Goal: Task Accomplishment & Management: Manage account settings

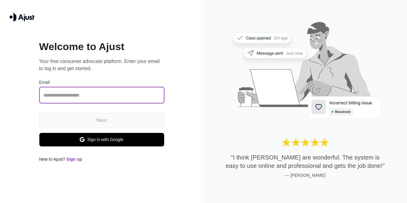
click at [42, 93] on input "text" at bounding box center [101, 95] width 125 height 17
type input "**********"
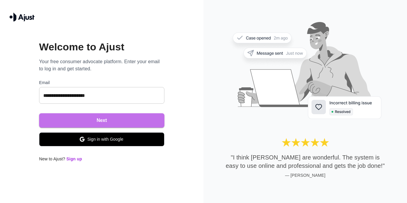
click at [108, 119] on button "Next" at bounding box center [101, 120] width 125 height 14
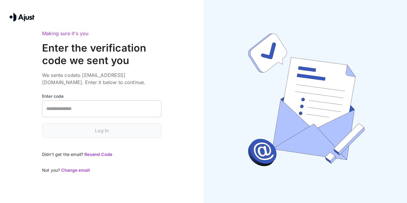
click at [56, 109] on input "text" at bounding box center [101, 109] width 119 height 17
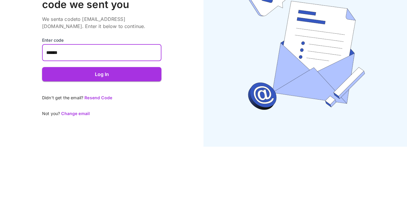
click at [101, 131] on button "Log In" at bounding box center [101, 131] width 119 height 14
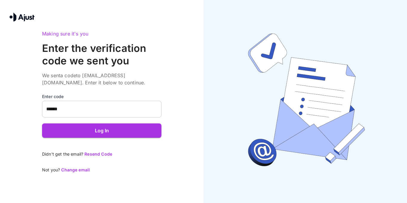
click at [104, 128] on button "Log In" at bounding box center [101, 131] width 119 height 14
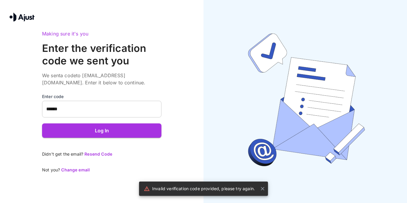
click at [104, 152] on span "Resend Code" at bounding box center [99, 154] width 28 height 5
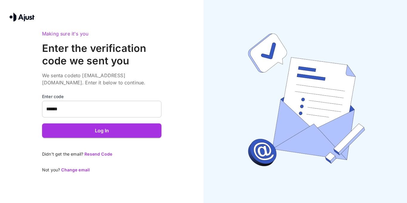
click at [111, 131] on button "Log In" at bounding box center [101, 131] width 119 height 14
click at [101, 156] on span "Resend Code" at bounding box center [99, 154] width 28 height 5
click at [75, 108] on input "******" at bounding box center [101, 109] width 119 height 17
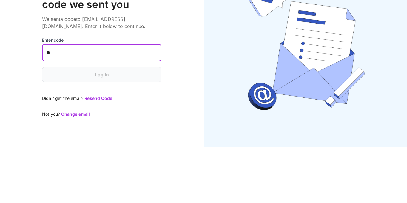
type input "*"
